Goal: Find specific page/section: Find specific page/section

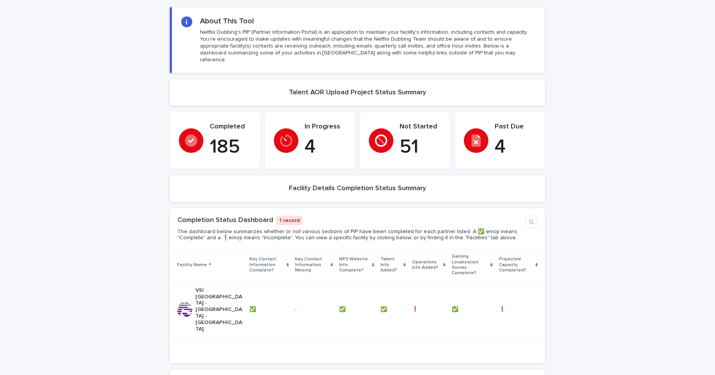
scroll to position [85, 0]
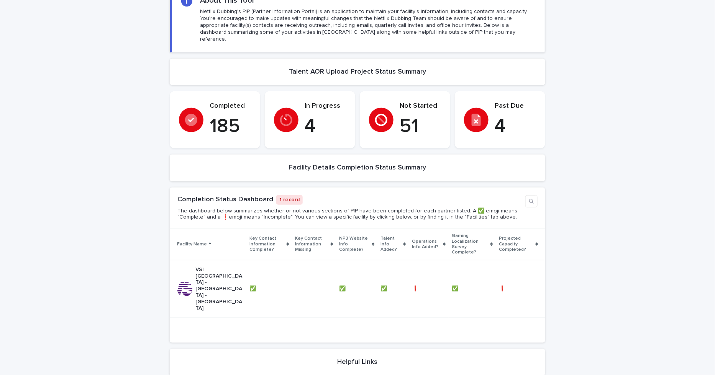
click at [112, 258] on div "Loading... Saving… Loading... Saving… Loading... Saving… Loading... Saving… Loa…" at bounding box center [357, 251] width 715 height 544
click at [664, 196] on div "Loading... Saving… Loading... Saving… Loading... Saving… Loading... Saving… Loa…" at bounding box center [357, 251] width 715 height 544
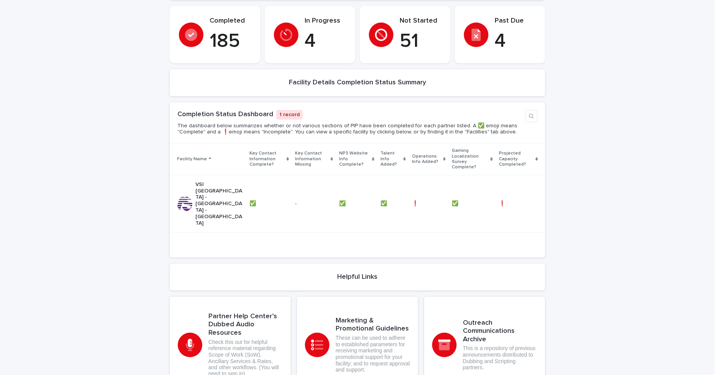
scroll to position [0, 0]
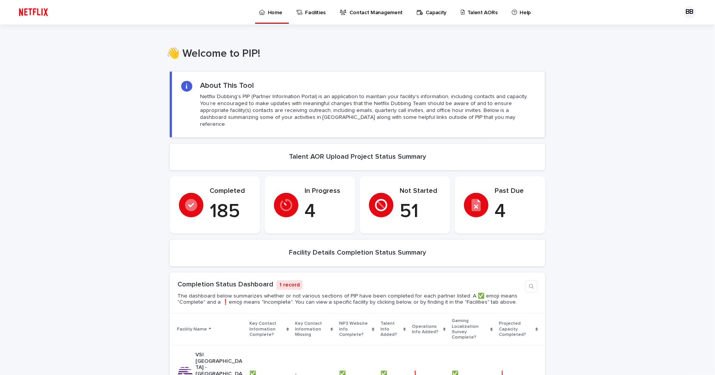
click at [470, 13] on p "Talent AORs" at bounding box center [482, 8] width 30 height 16
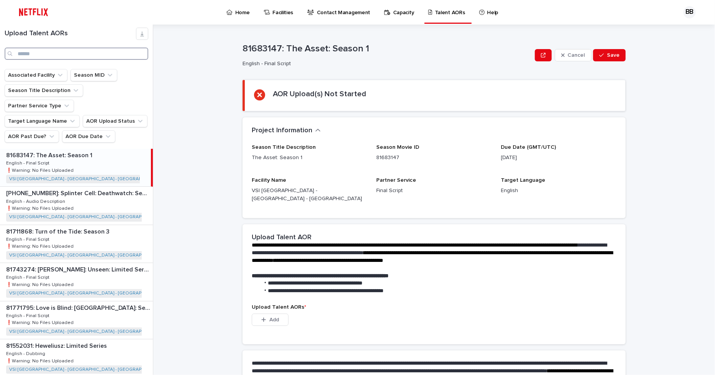
click at [93, 52] on input "Search" at bounding box center [77, 53] width 144 height 12
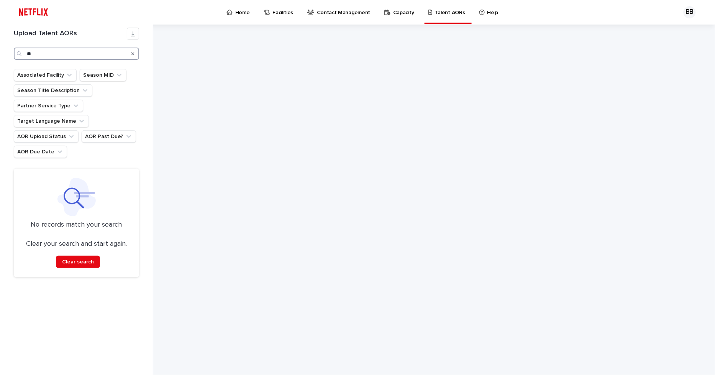
type input "*"
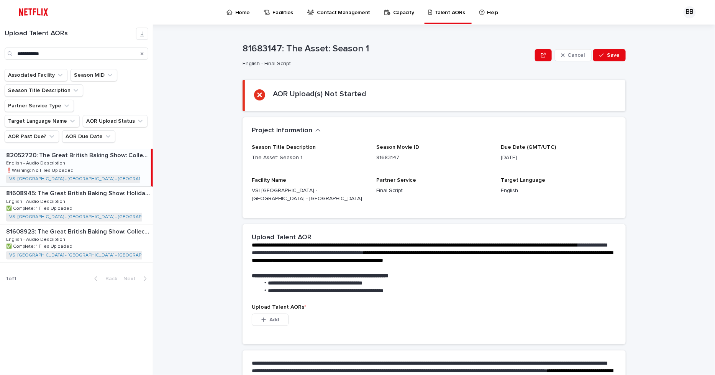
click at [147, 150] on p "82052720: The Great British Baking Show: Collection 13" at bounding box center [77, 154] width 143 height 9
click at [97, 226] on div "81608923: The Great British Baking Show: Collection 12 81608923: The Great Brit…" at bounding box center [76, 244] width 153 height 38
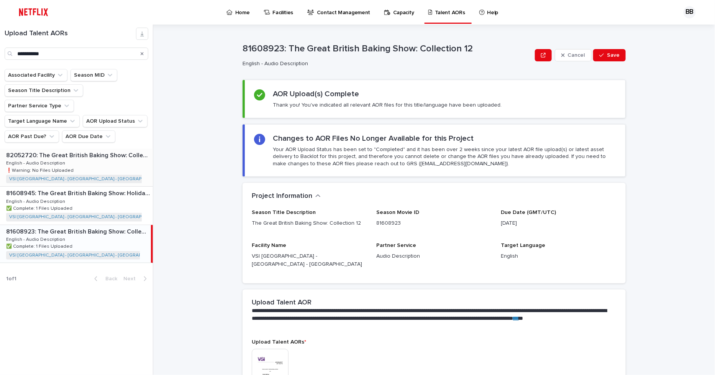
click at [92, 149] on div "82052720: The Great British Baking Show: Collection 13 82052720: The Great Brit…" at bounding box center [76, 168] width 153 height 38
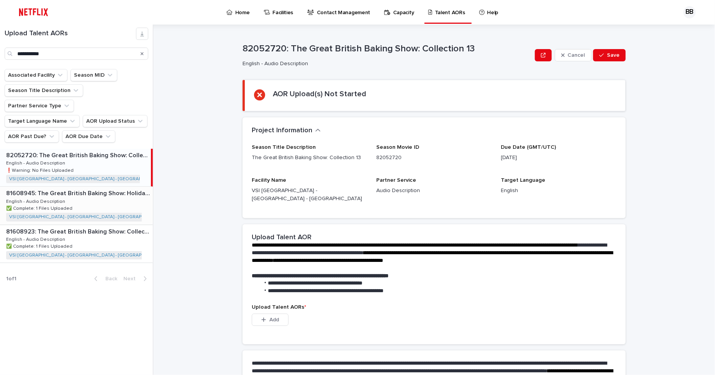
click at [113, 193] on div "81608945: The Great British Baking Show: Holidays: Season 7 81608945: The Great…" at bounding box center [76, 205] width 153 height 38
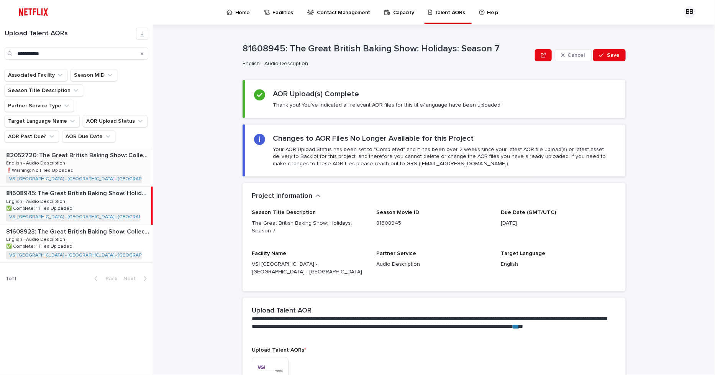
click at [107, 149] on div "82052720: The Great British Baking Show: Collection 13 82052720: The Great Brit…" at bounding box center [76, 168] width 153 height 38
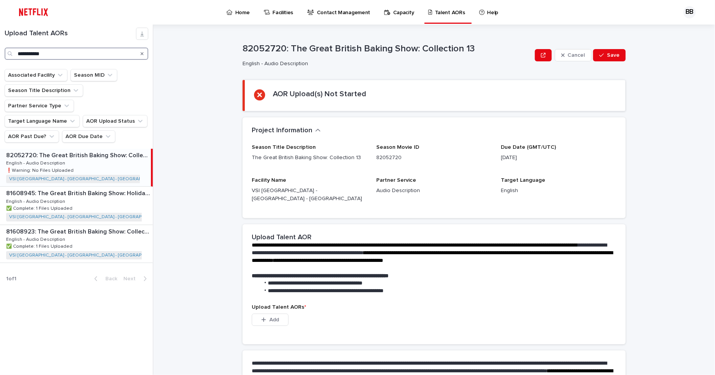
click at [56, 51] on input "**********" at bounding box center [77, 53] width 144 height 12
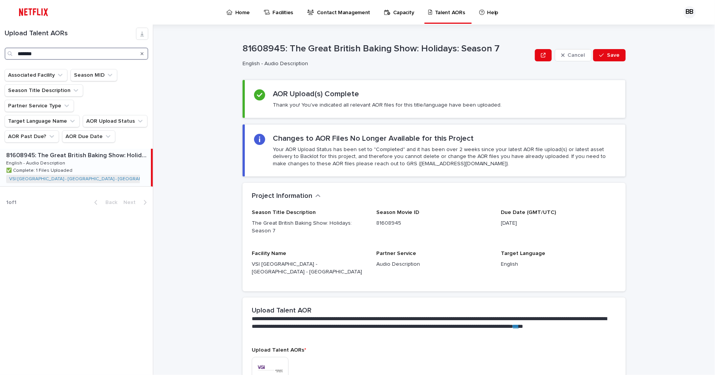
type input "*******"
